Goal: Find specific page/section: Find specific page/section

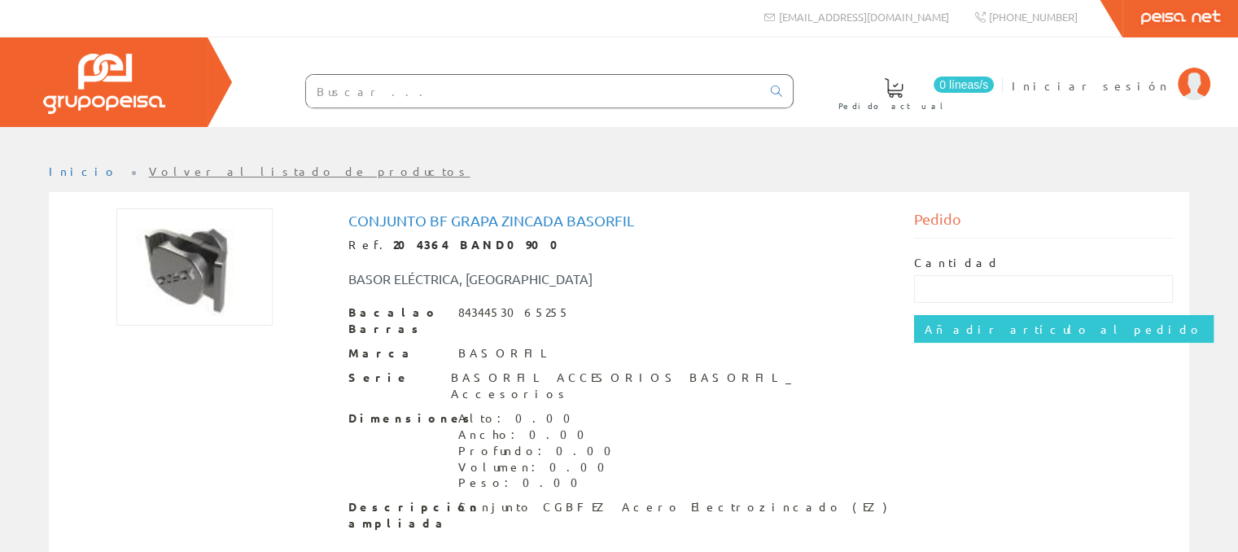
scroll to position [3, 0]
click at [519, 222] on font "Conjunto Bf Grapa Zincada Basorfil" at bounding box center [491, 220] width 286 height 17
click at [357, 214] on font "Conjunto Bf Grapa Zincada Basorfil" at bounding box center [491, 220] width 286 height 17
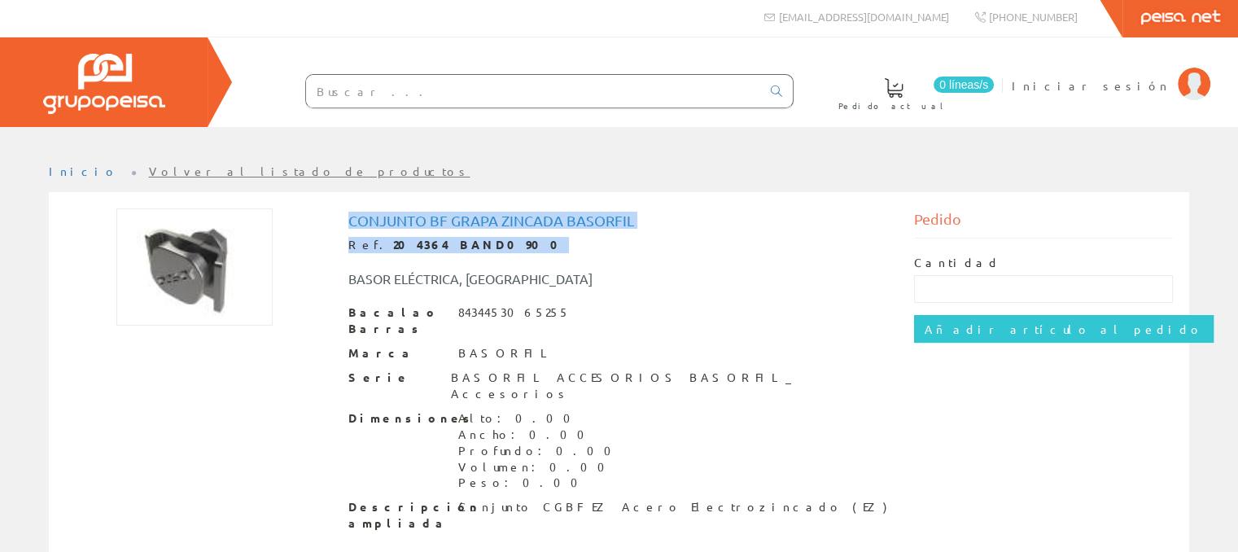
drag, startPoint x: 344, startPoint y: 222, endPoint x: 665, endPoint y: 230, distance: 320.9
click at [665, 230] on div "Conjunto Bf Grapa Zincada Basorfil Ref. 204364 BAND0900 BASOR ELÉCTRICA, SA Bac…" at bounding box center [619, 373] width 567 height 331
drag, startPoint x: 624, startPoint y: 227, endPoint x: 635, endPoint y: 222, distance: 12.4
click at [623, 226] on h1 "Conjunto Bf Grapa Zincada Basorfil" at bounding box center [619, 221] width 542 height 16
click at [636, 222] on h1 "Conjunto Bf Grapa Zincada Basorfil" at bounding box center [619, 221] width 542 height 16
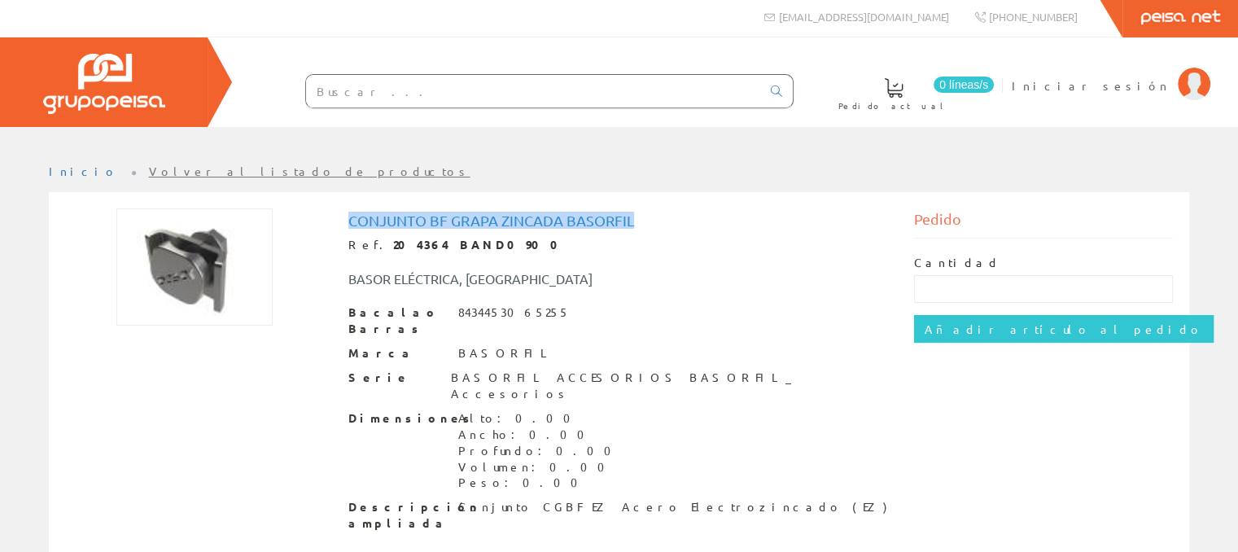
drag, startPoint x: 635, startPoint y: 218, endPoint x: 309, endPoint y: 217, distance: 325.7
click at [309, 217] on div "Conjunto Bf Grapa Zincada Basorfil Ref. 204364 BAND0900 BASOR ELÉCTRICA, SA Bac…" at bounding box center [619, 373] width 1133 height 331
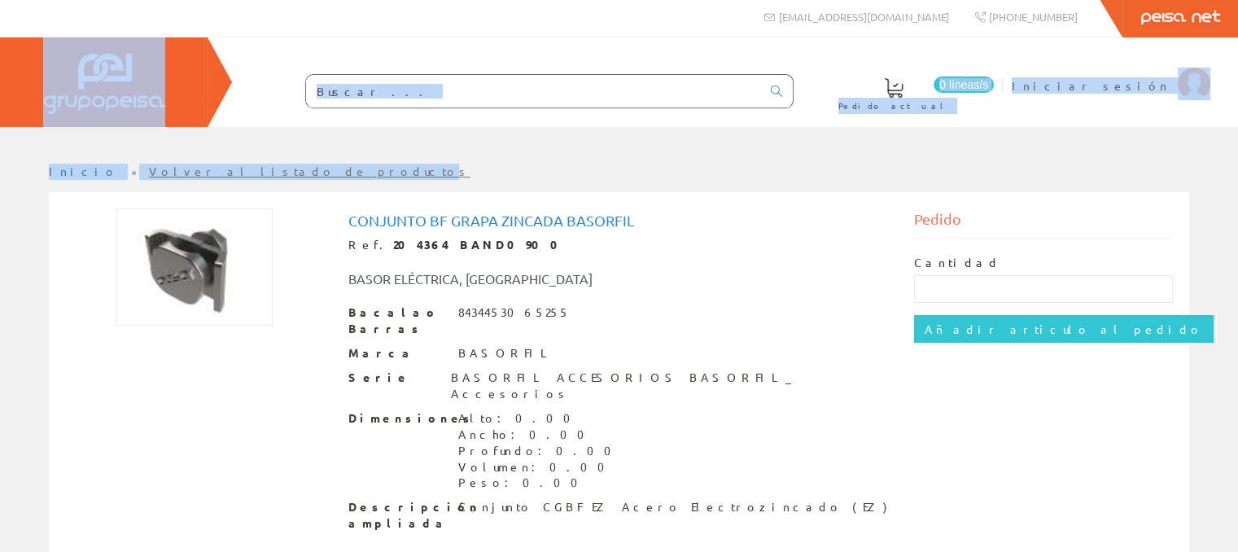
drag, startPoint x: 0, startPoint y: 100, endPoint x: 240, endPoint y: 178, distance: 252.6
click at [240, 178] on div "[EMAIL_ADDRESS][DOMAIN_NAME]" at bounding box center [619, 291] width 1238 height 588
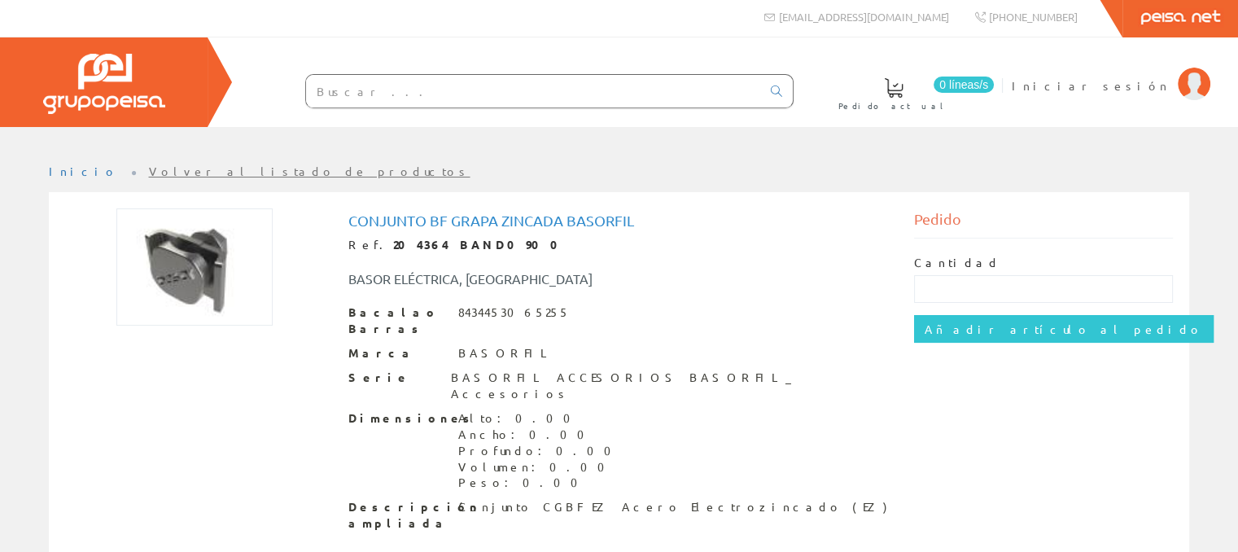
click at [277, 165] on ul "Inicio Volver al listado de productos" at bounding box center [619, 178] width 1141 height 28
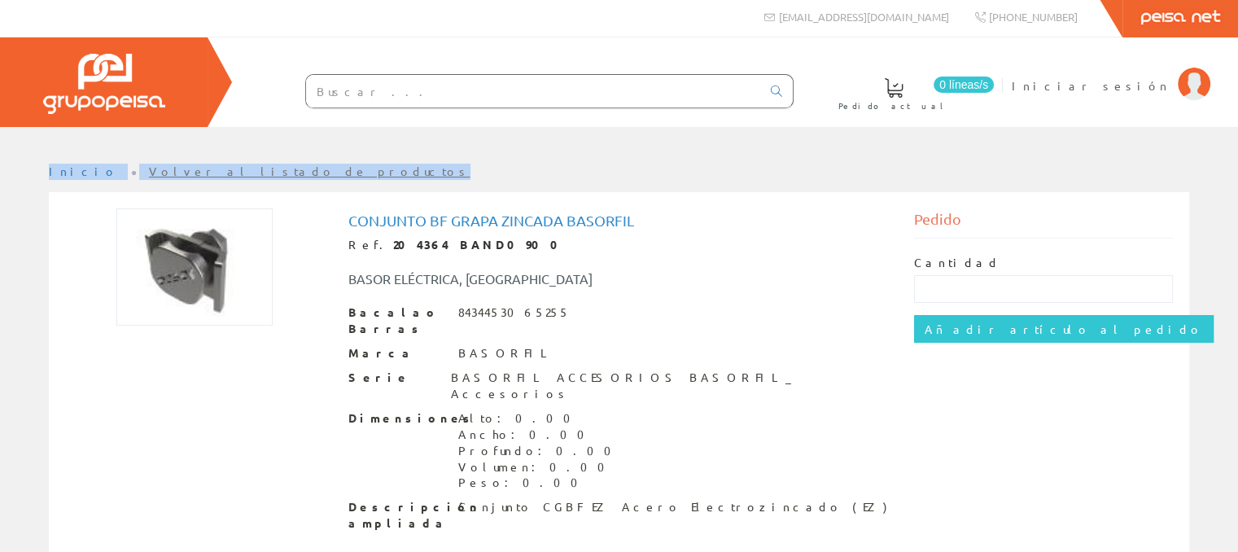
drag, startPoint x: 261, startPoint y: 180, endPoint x: 0, endPoint y: 180, distance: 260.6
click at [0, 180] on div "Inicio Volver al listado de productos Conjunto Bf Grapa Zincada Basorfil Ref. 2…" at bounding box center [619, 368] width 1238 height 409
click at [209, 250] on img at bounding box center [194, 266] width 156 height 117
click at [205, 268] on img at bounding box center [194, 266] width 156 height 117
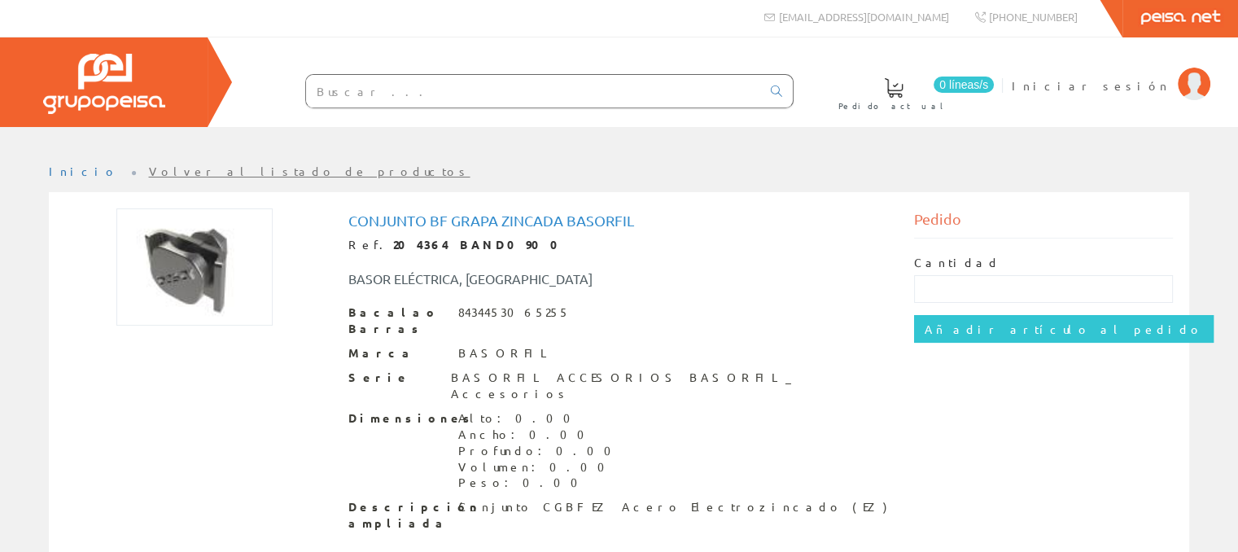
click at [260, 164] on ul "Inicio Volver al listado de productos" at bounding box center [619, 178] width 1141 height 28
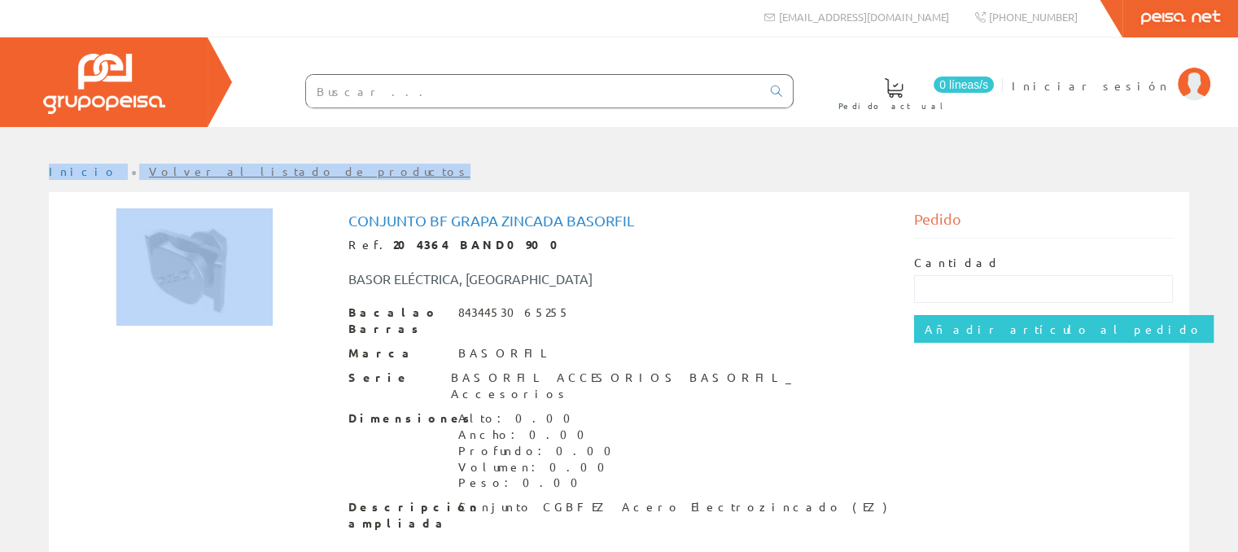
drag, startPoint x: 352, startPoint y: 195, endPoint x: 0, endPoint y: 130, distance: 357.6
click at [0, 130] on div "Inicio Volver al listado de productos" at bounding box center [619, 356] width 1238 height 458
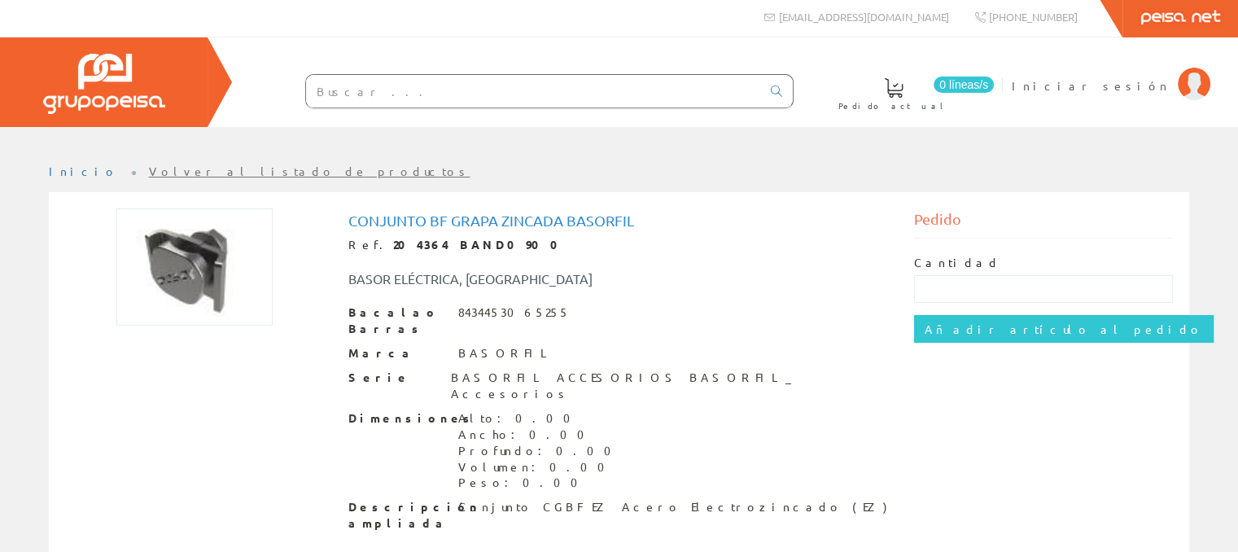
click at [0, 142] on div at bounding box center [619, 139] width 1238 height 24
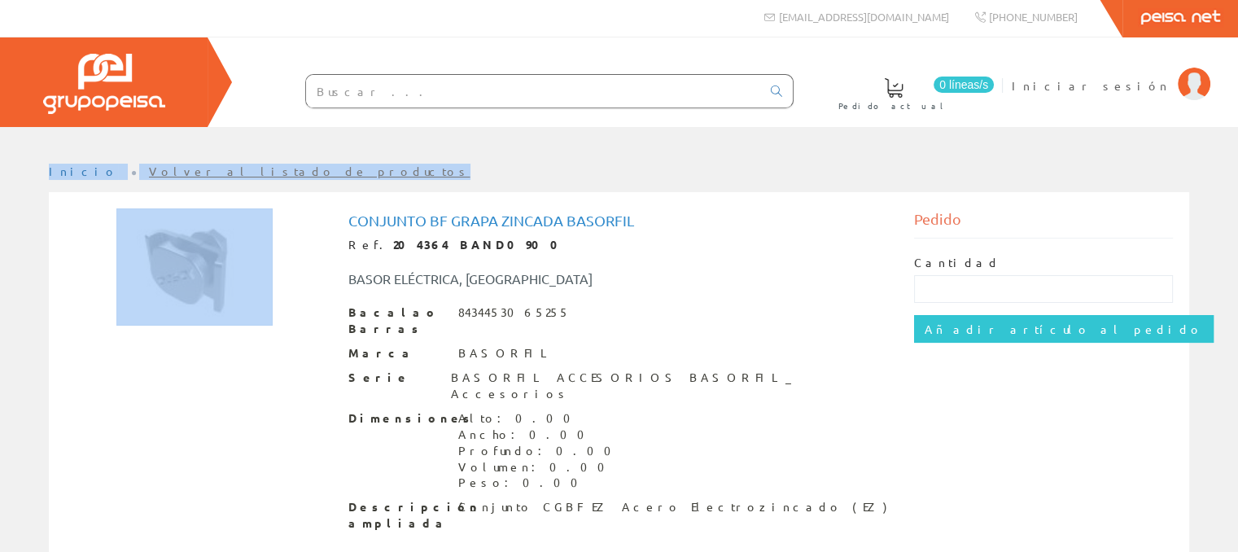
drag, startPoint x: 35, startPoint y: 165, endPoint x: 278, endPoint y: 307, distance: 281.0
click at [278, 307] on div "Inicio Volver al listado de productos Conjunto Bf Grapa Zincada Basorfil Ref. 2…" at bounding box center [619, 368] width 1238 height 409
copy div "Inicio Volver al listado de productos"
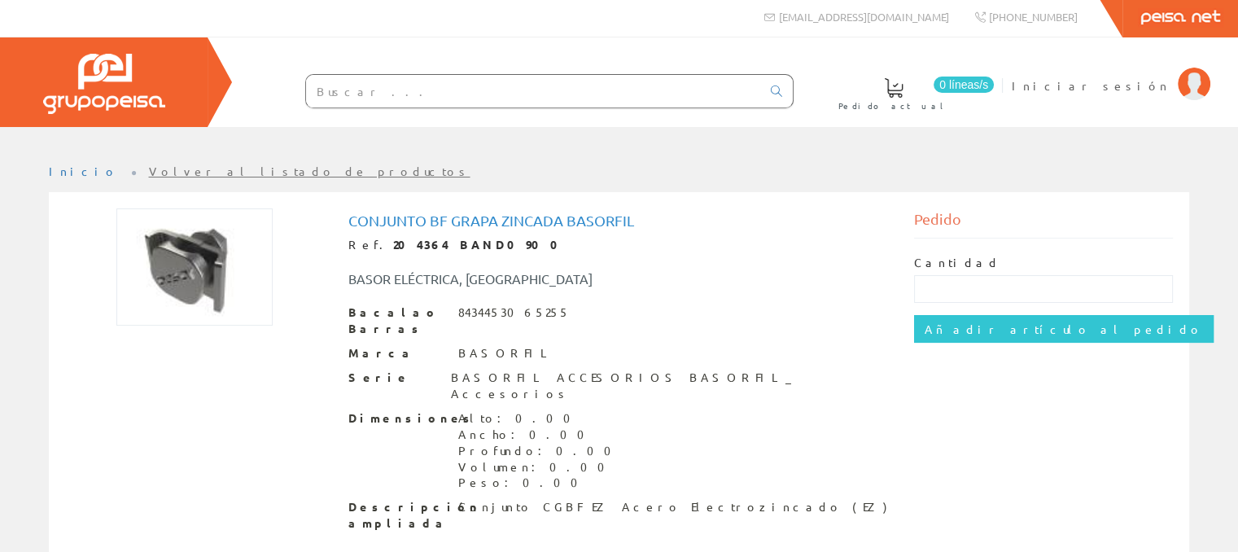
click at [764, 295] on div "Conjunto Bf Grapa Zincada Basorfil Ref. 204364 BAND0900 BASOR ELÉCTRICA, SA Bac…" at bounding box center [619, 372] width 542 height 319
